Goal: Transaction & Acquisition: Purchase product/service

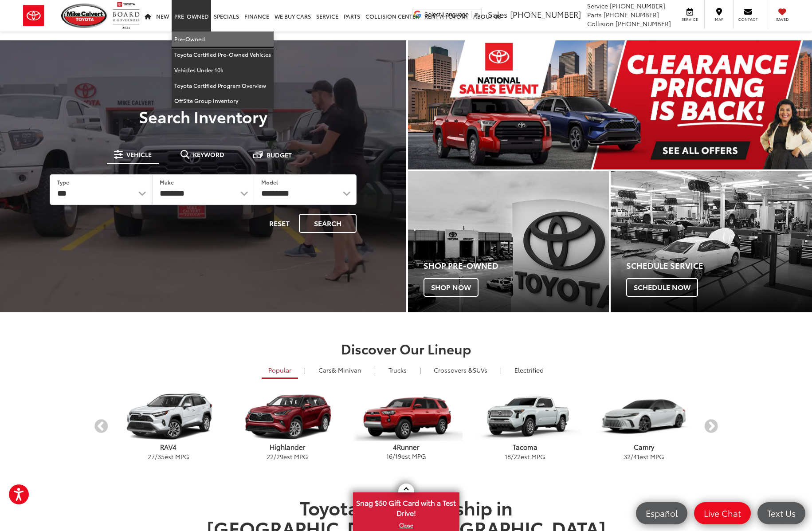
click at [189, 38] on link "Pre-Owned" at bounding box center [223, 39] width 102 height 16
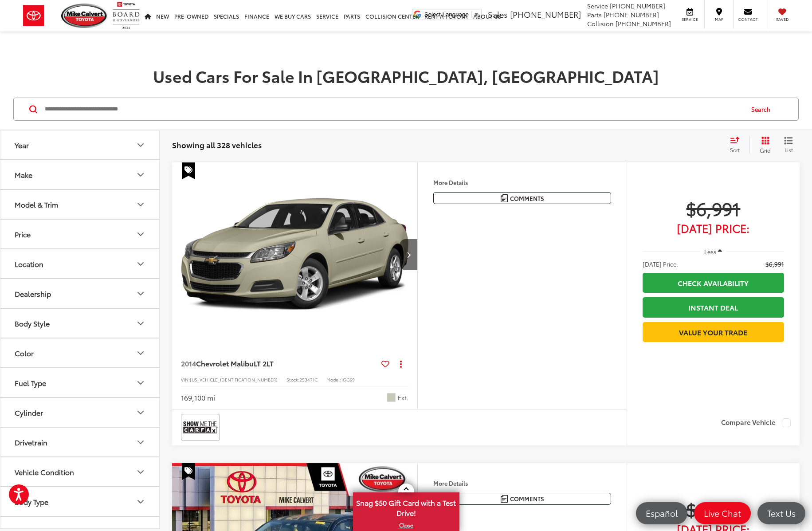
click at [132, 176] on button "Make" at bounding box center [80, 174] width 160 height 29
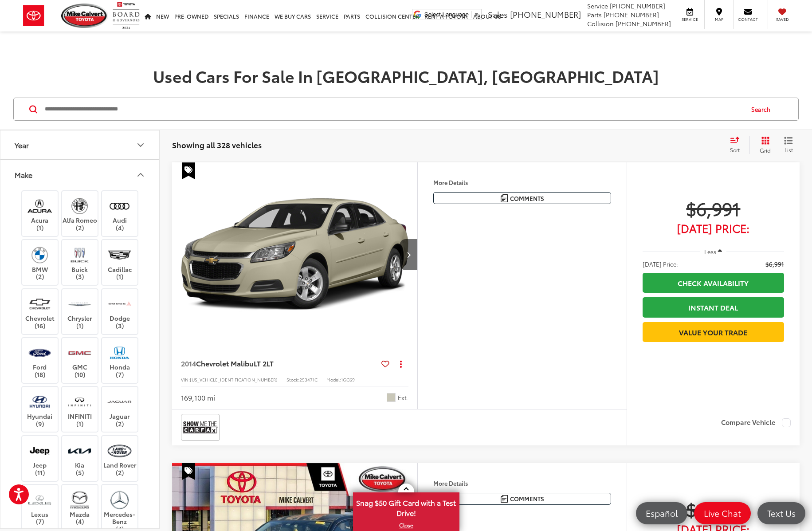
click at [132, 174] on button "Make" at bounding box center [80, 174] width 160 height 29
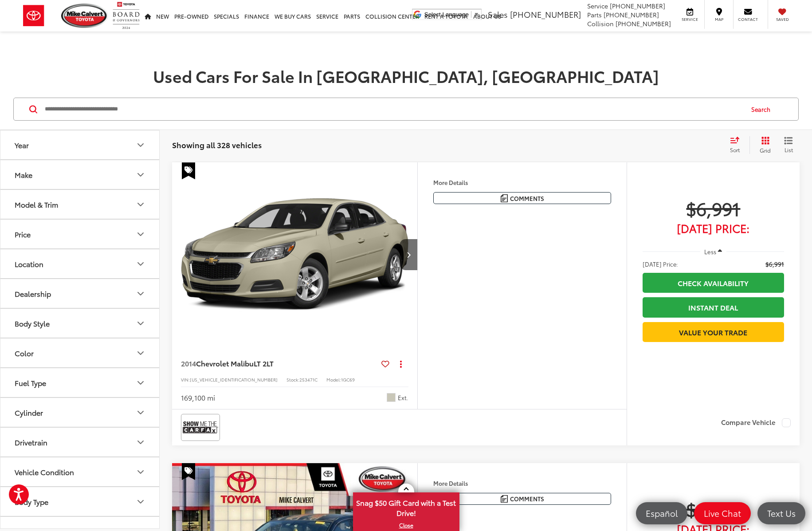
click at [131, 210] on button "Model & Trim" at bounding box center [80, 204] width 160 height 29
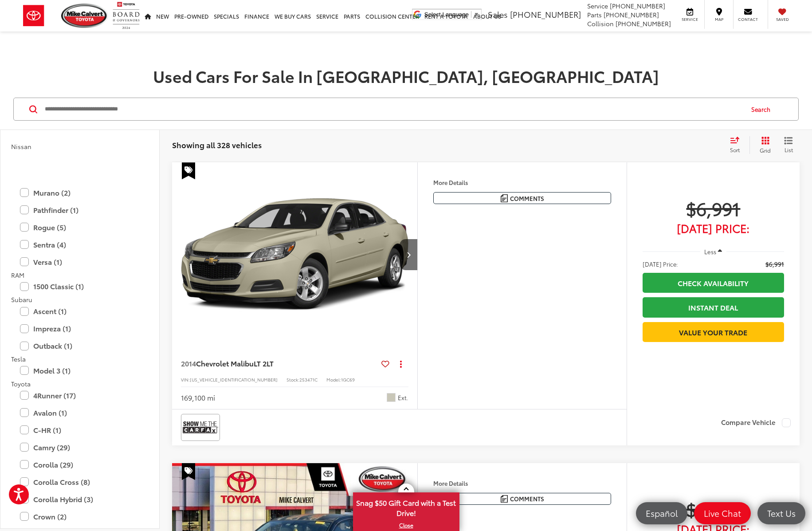
scroll to position [1552, 0]
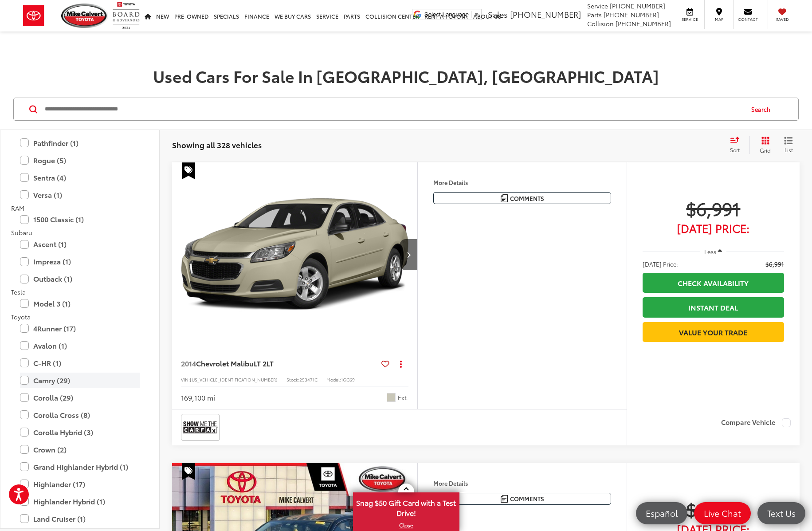
click at [25, 380] on label "Camry (29)" at bounding box center [80, 381] width 120 height 16
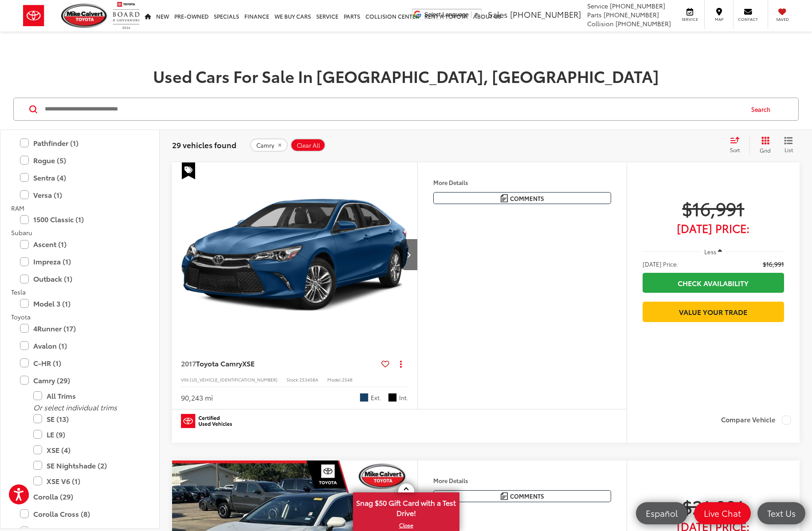
click at [206, 76] on h1 "Used Cars For Sale In [GEOGRAPHIC_DATA], [GEOGRAPHIC_DATA]" at bounding box center [406, 76] width 812 height 18
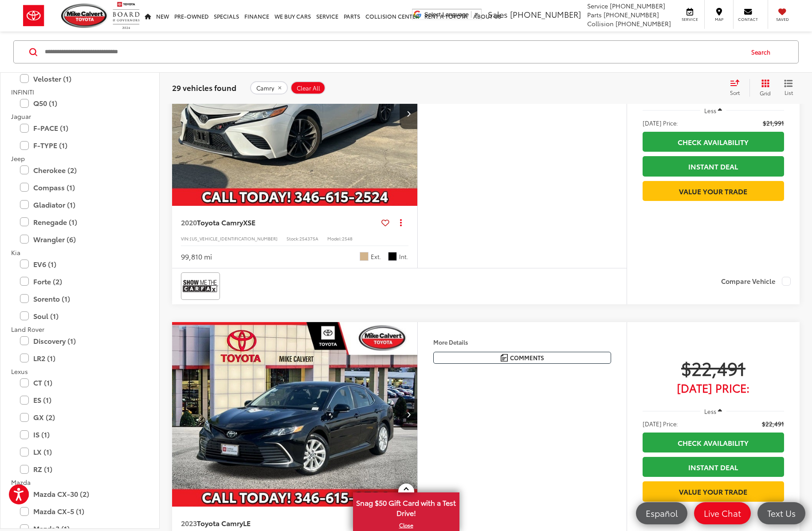
scroll to position [444, 0]
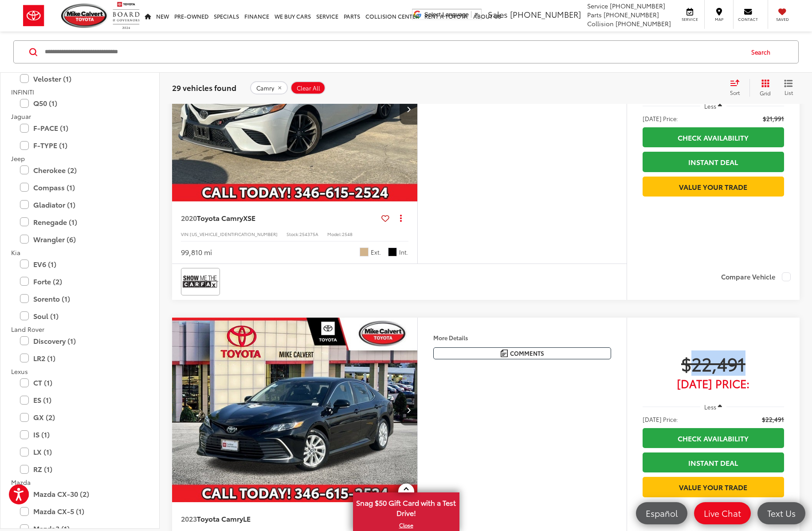
drag, startPoint x: 745, startPoint y: 367, endPoint x: 687, endPoint y: 357, distance: 58.1
click at [687, 357] on span "$22,491" at bounding box center [713, 363] width 141 height 22
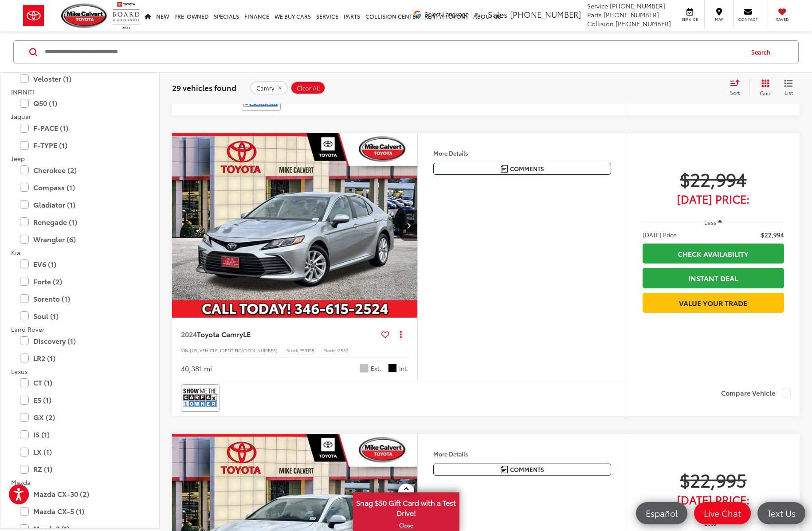
scroll to position [1552, 0]
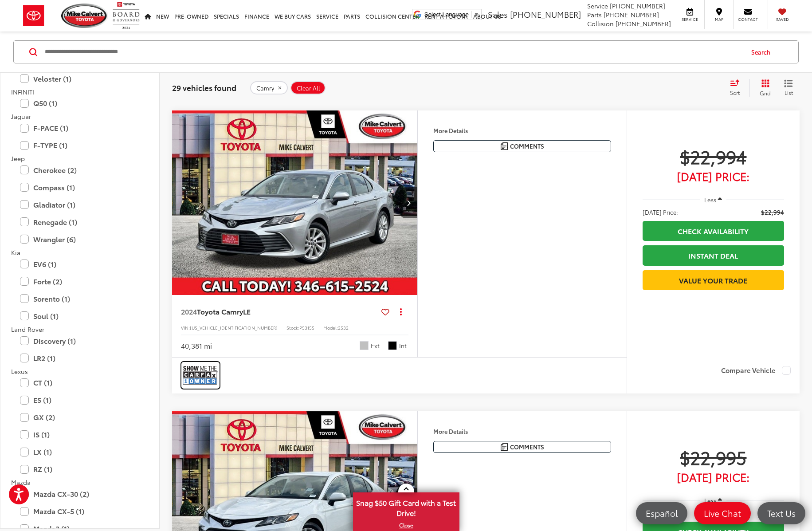
click at [194, 377] on img at bounding box center [200, 375] width 35 height 24
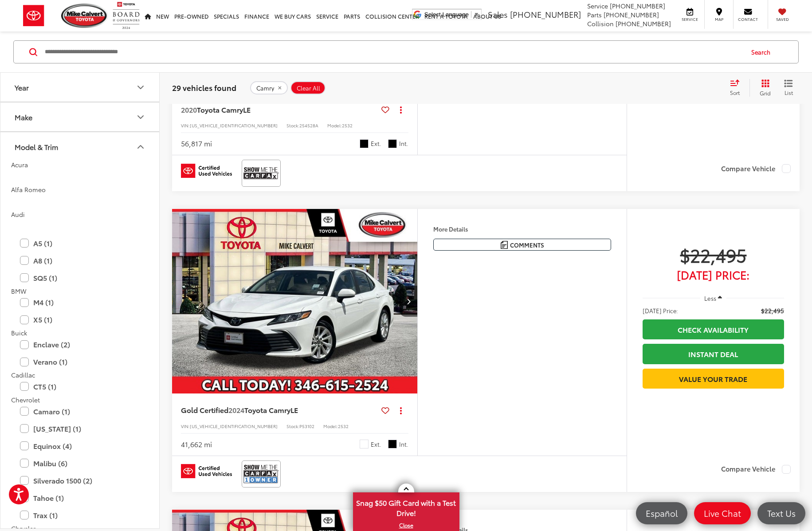
scroll to position [0, 0]
click at [137, 146] on icon "Model & Trim" at bounding box center [140, 147] width 11 height 11
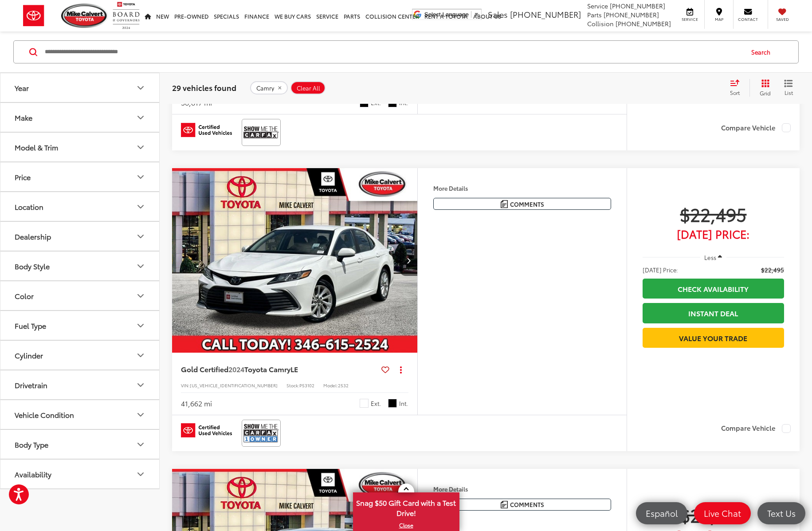
scroll to position [1197, 0]
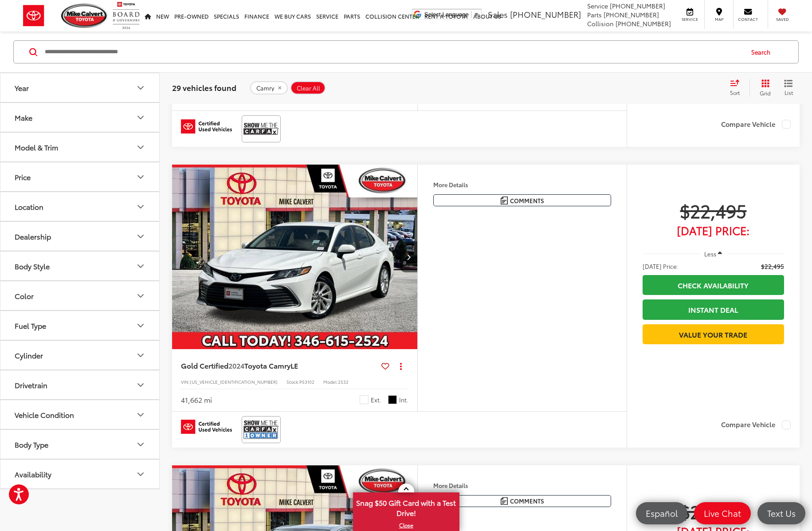
click at [76, 415] on button "Vehicle Condition" at bounding box center [80, 414] width 160 height 29
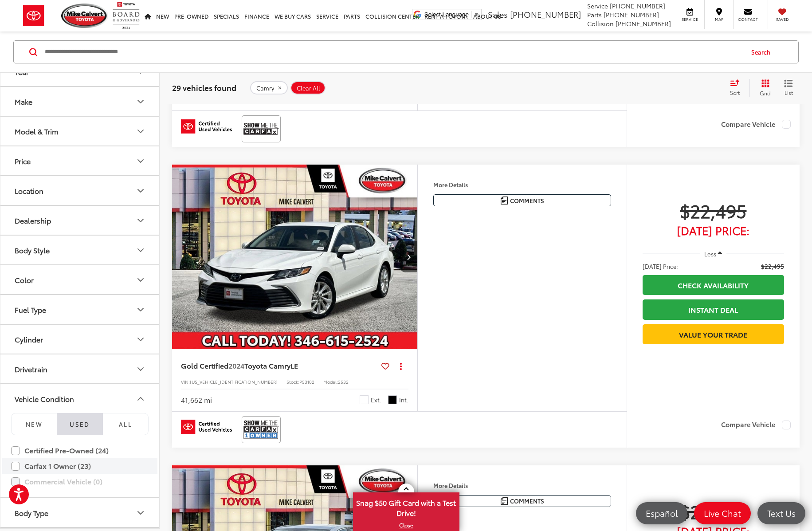
scroll to position [44, 0]
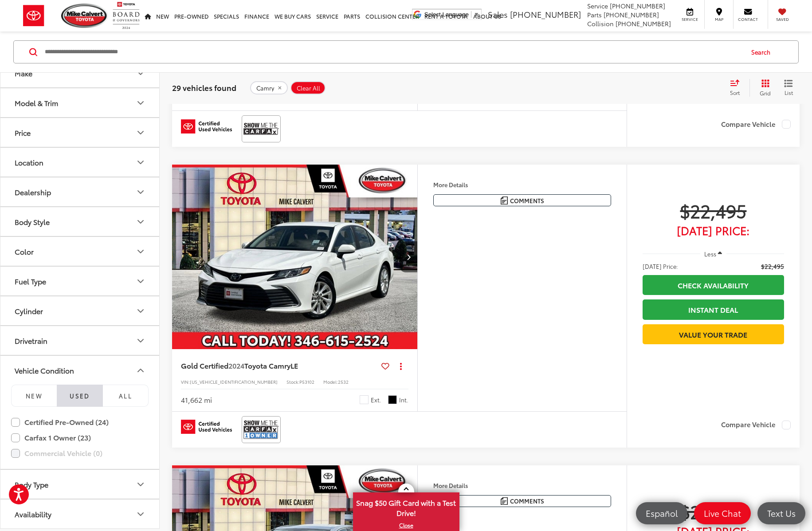
click at [137, 367] on icon "Vehicle Condition" at bounding box center [140, 370] width 11 height 11
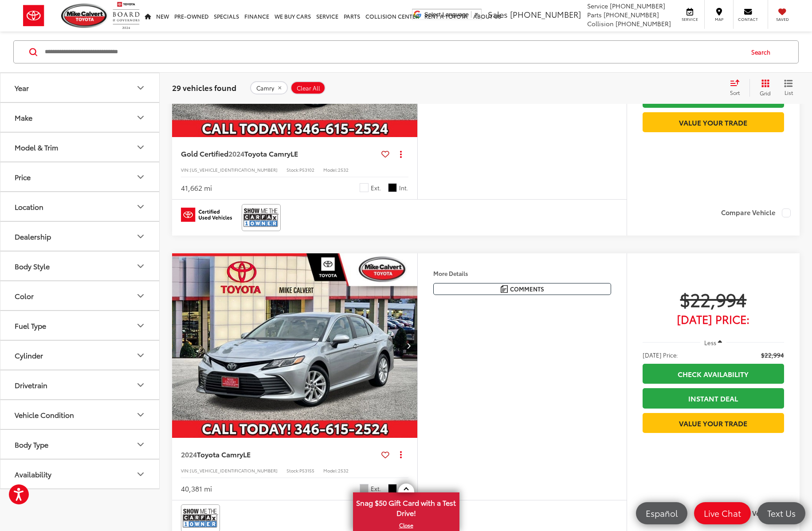
scroll to position [1419, 0]
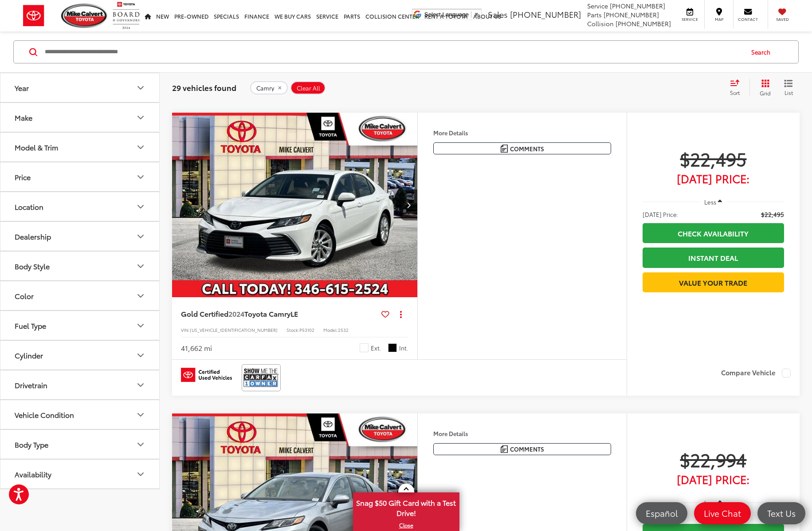
scroll to position [1242, 0]
